Goal: Find specific page/section

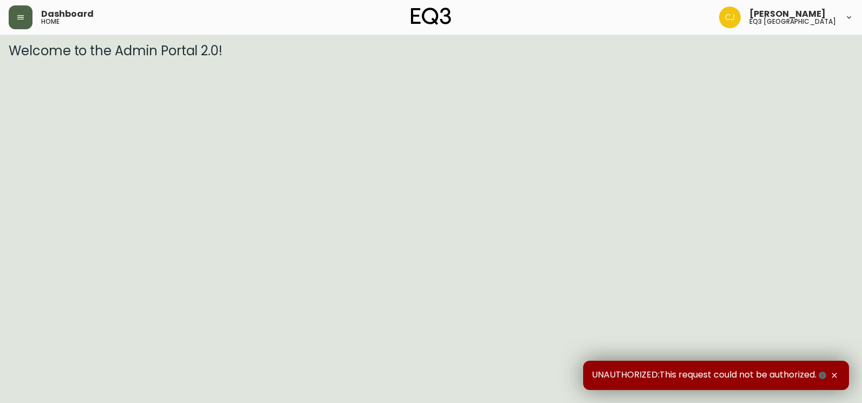
click at [18, 9] on button "button" at bounding box center [21, 17] width 24 height 24
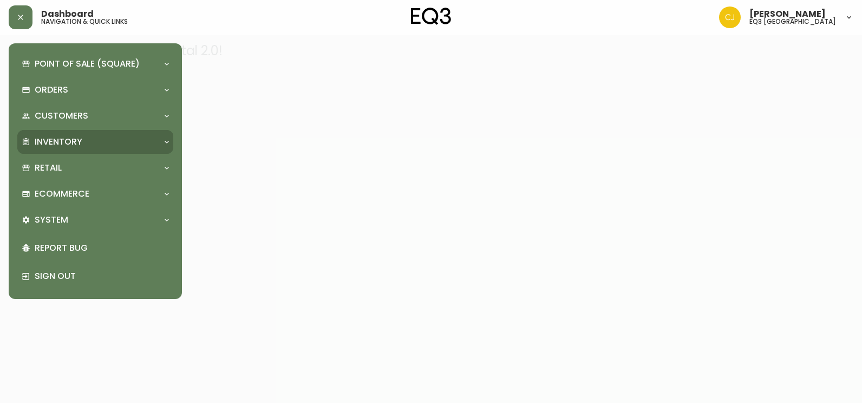
click at [72, 140] on p "Inventory" at bounding box center [59, 142] width 48 height 12
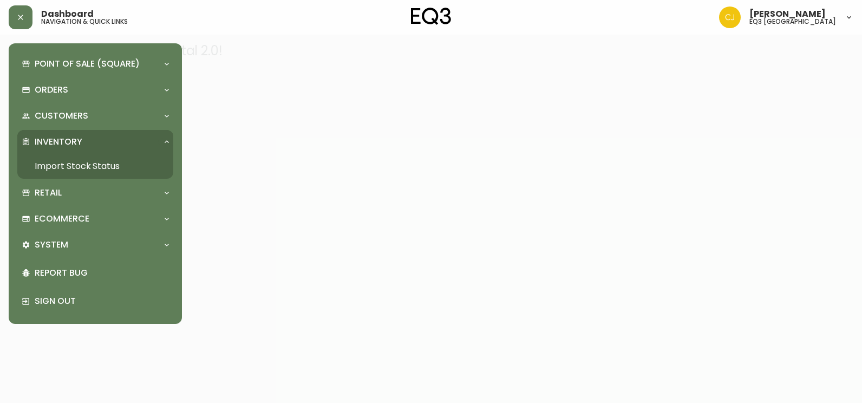
click at [63, 163] on link "Import Stock Status" at bounding box center [95, 166] width 156 height 25
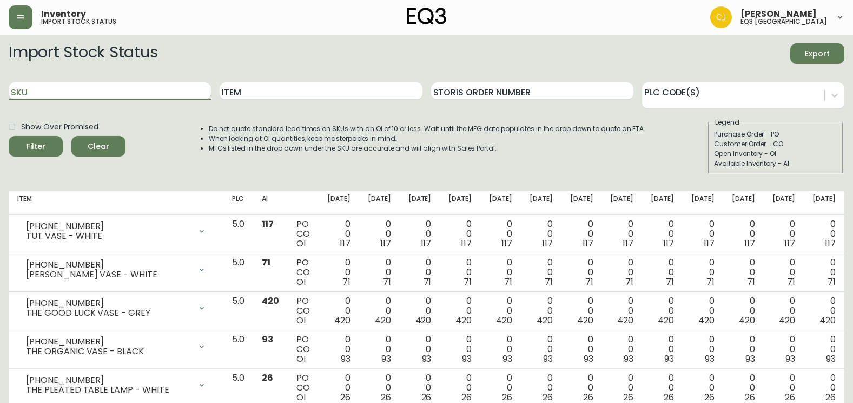
click at [101, 92] on input "SKU" at bounding box center [110, 90] width 202 height 17
paste input "[PHONE_NUMBER]"
type input "[PHONE_NUMBER]"
click at [9, 136] on button "Filter" at bounding box center [36, 146] width 54 height 21
